Goal: Navigation & Orientation: Find specific page/section

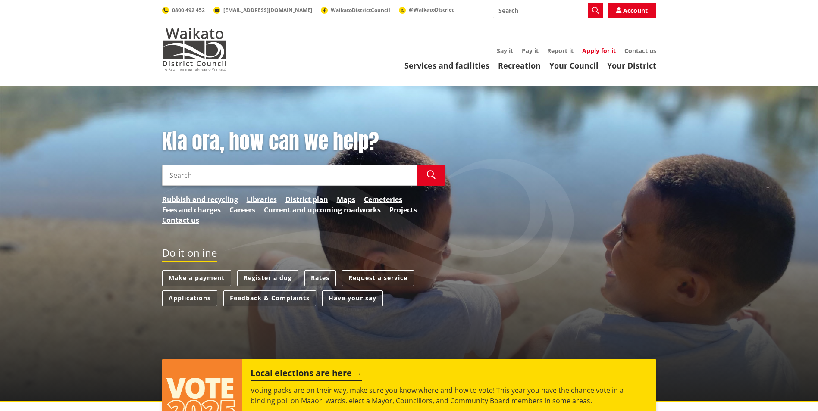
click at [606, 51] on link "Apply for it" at bounding box center [599, 51] width 34 height 8
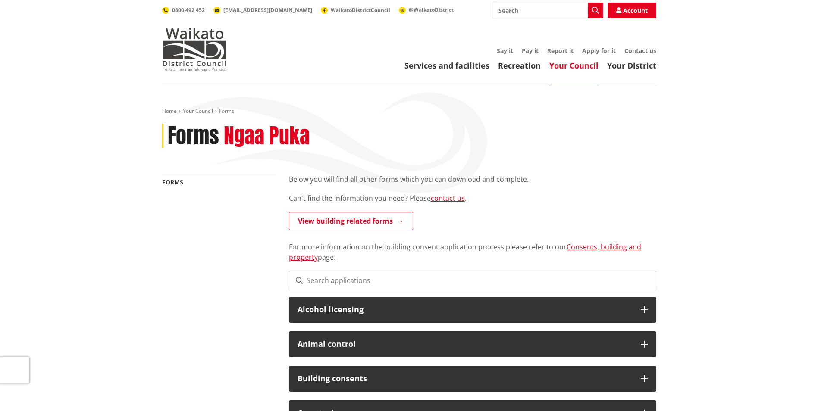
click at [650, 44] on div "Toggle search Toggle navigation Services and facilities Recreation Your Council…" at bounding box center [409, 37] width 507 height 68
click at [651, 48] on link "Contact us" at bounding box center [640, 51] width 32 height 8
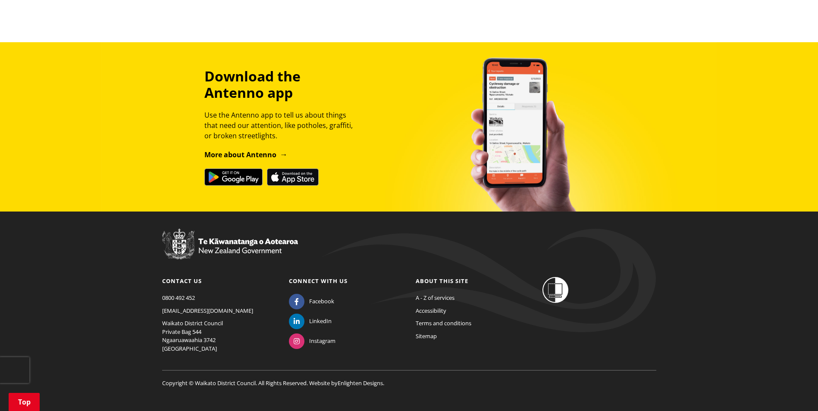
scroll to position [698, 0]
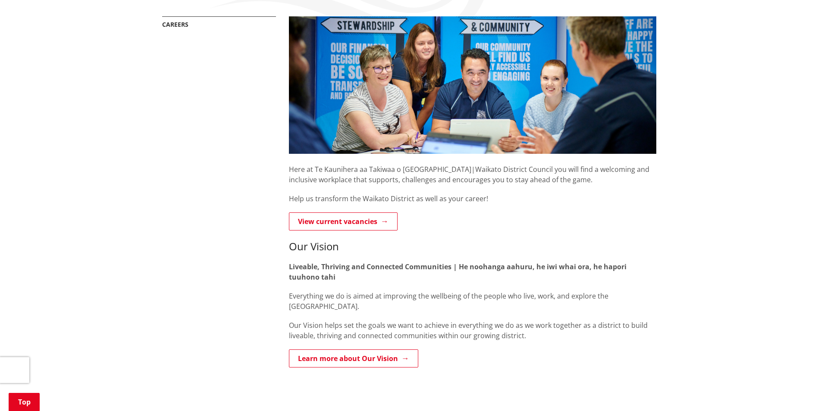
scroll to position [172, 0]
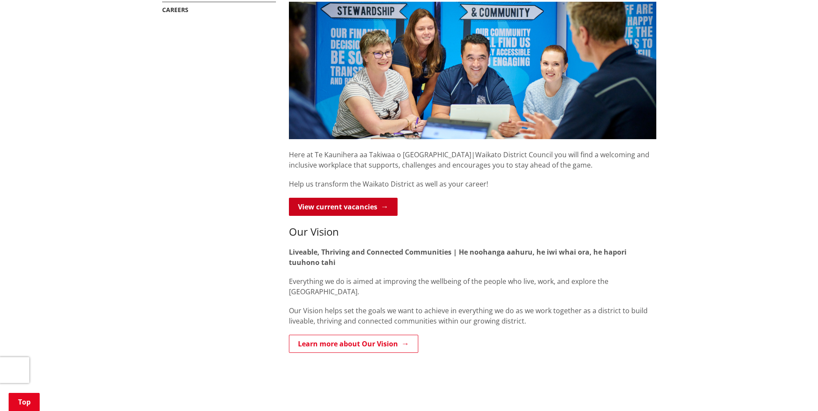
click at [338, 208] on link "View current vacancies" at bounding box center [343, 207] width 109 height 18
